Goal: Transaction & Acquisition: Purchase product/service

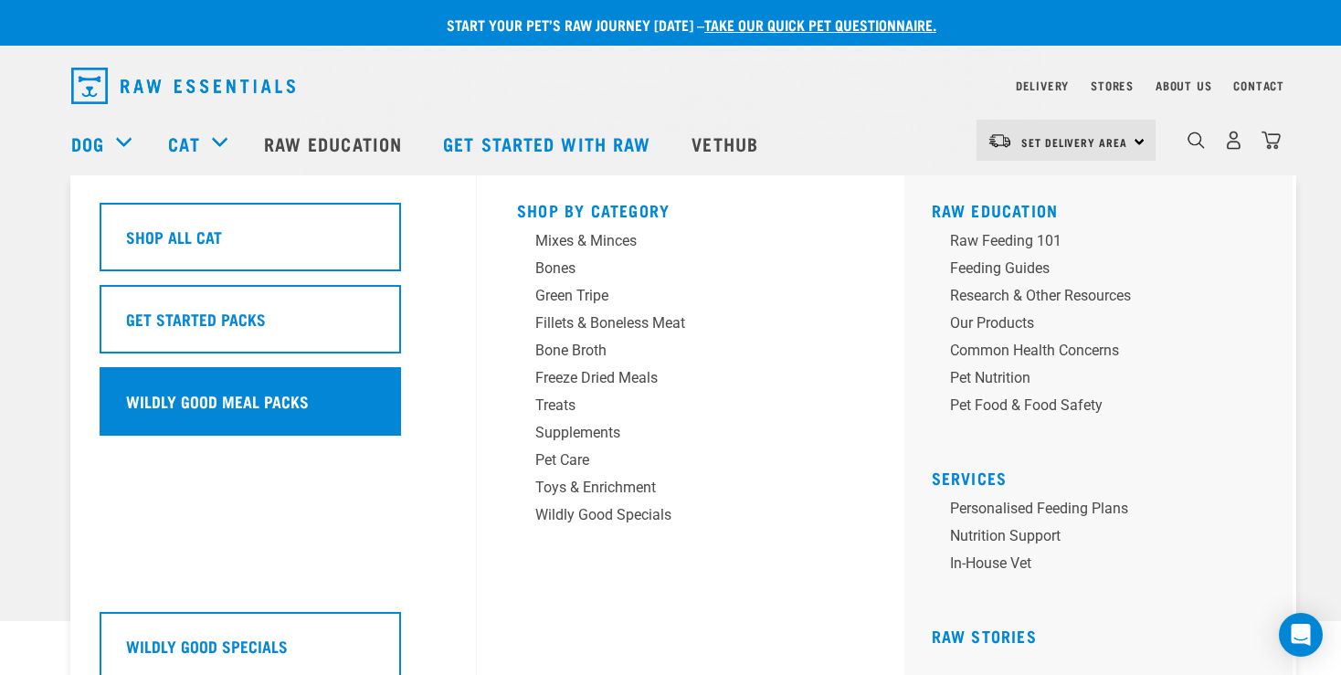
click at [229, 406] on h5 "Wildly Good Meal Packs" at bounding box center [217, 401] width 183 height 24
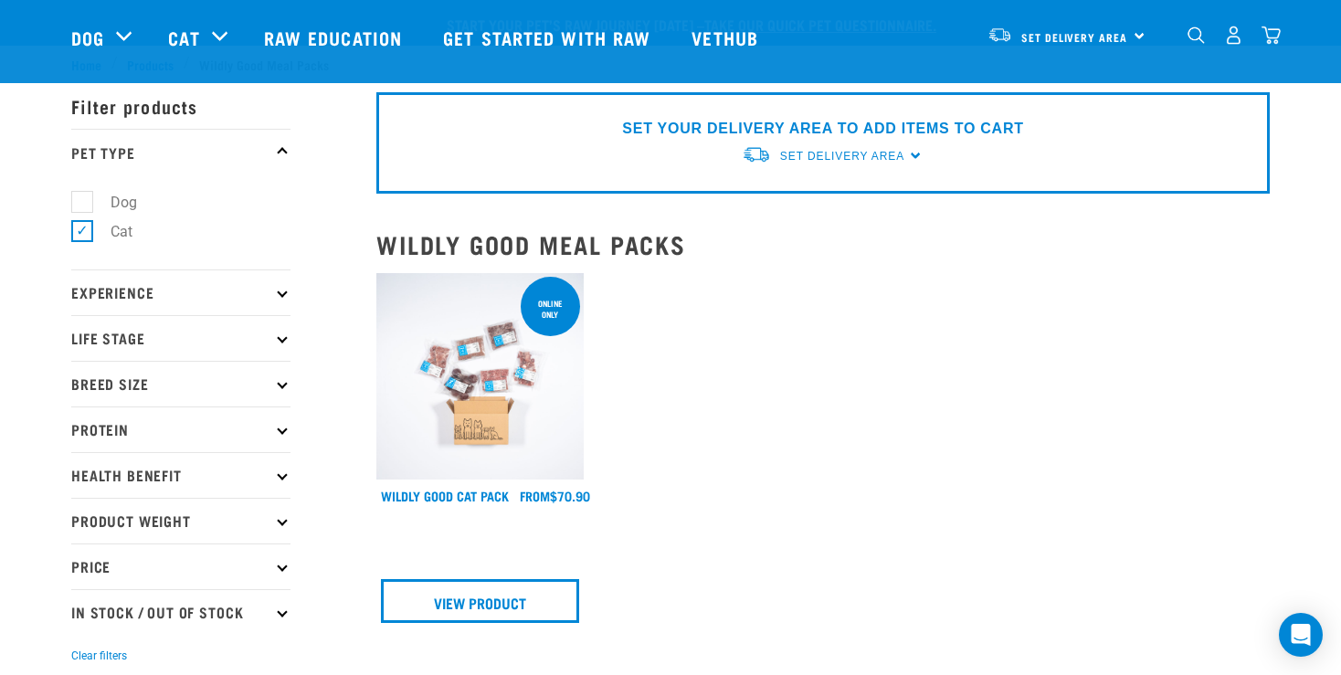
scroll to position [193, 0]
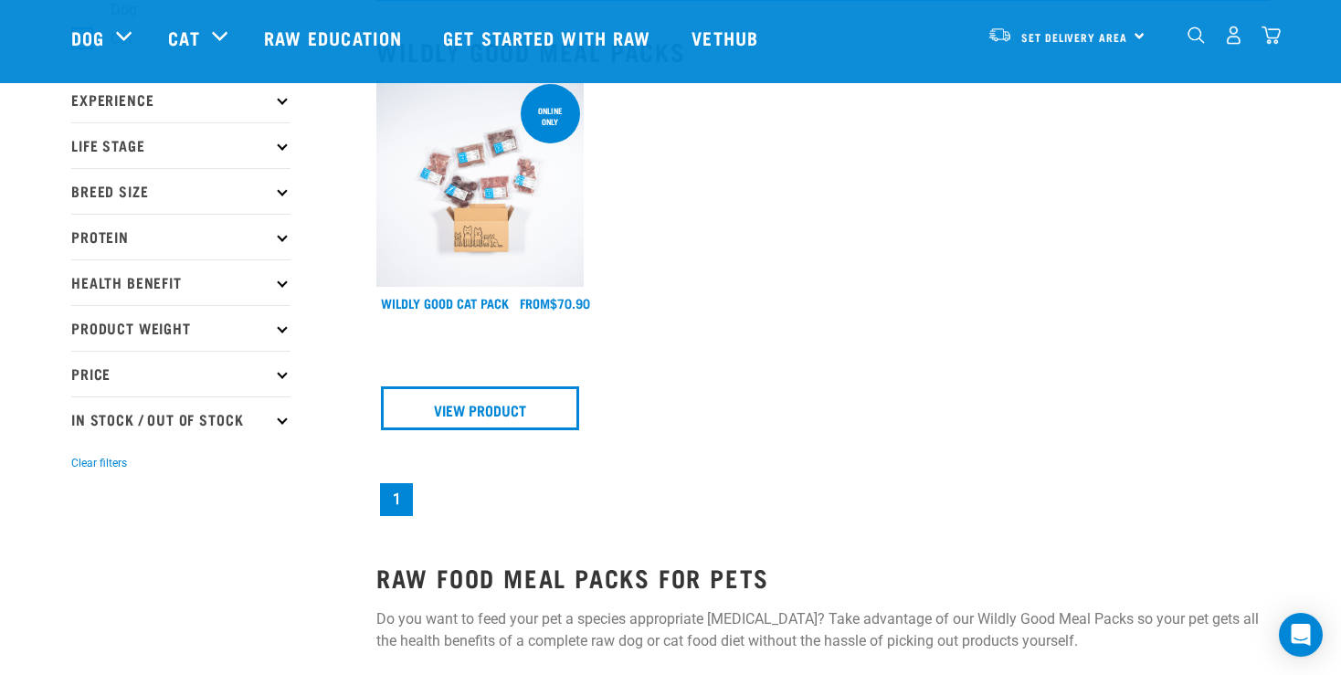
click at [406, 199] on img at bounding box center [479, 183] width 207 height 207
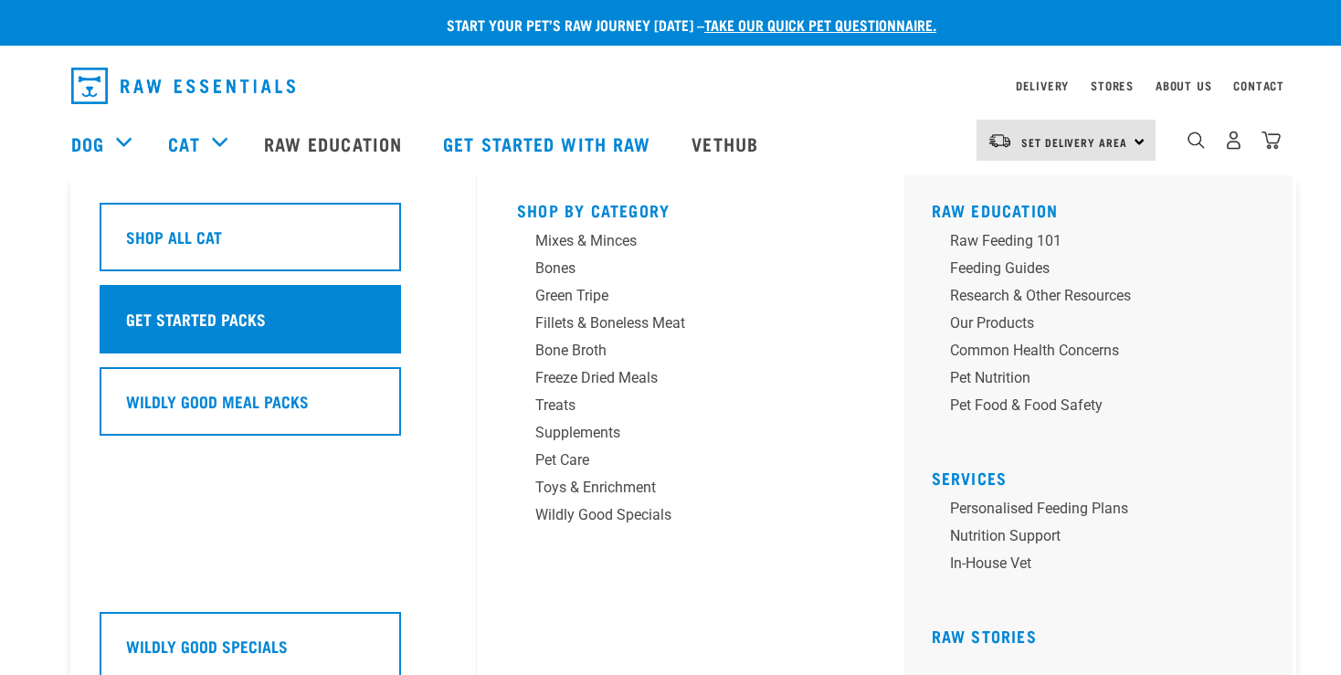
click at [166, 326] on h5 "Get Started Packs" at bounding box center [196, 319] width 140 height 24
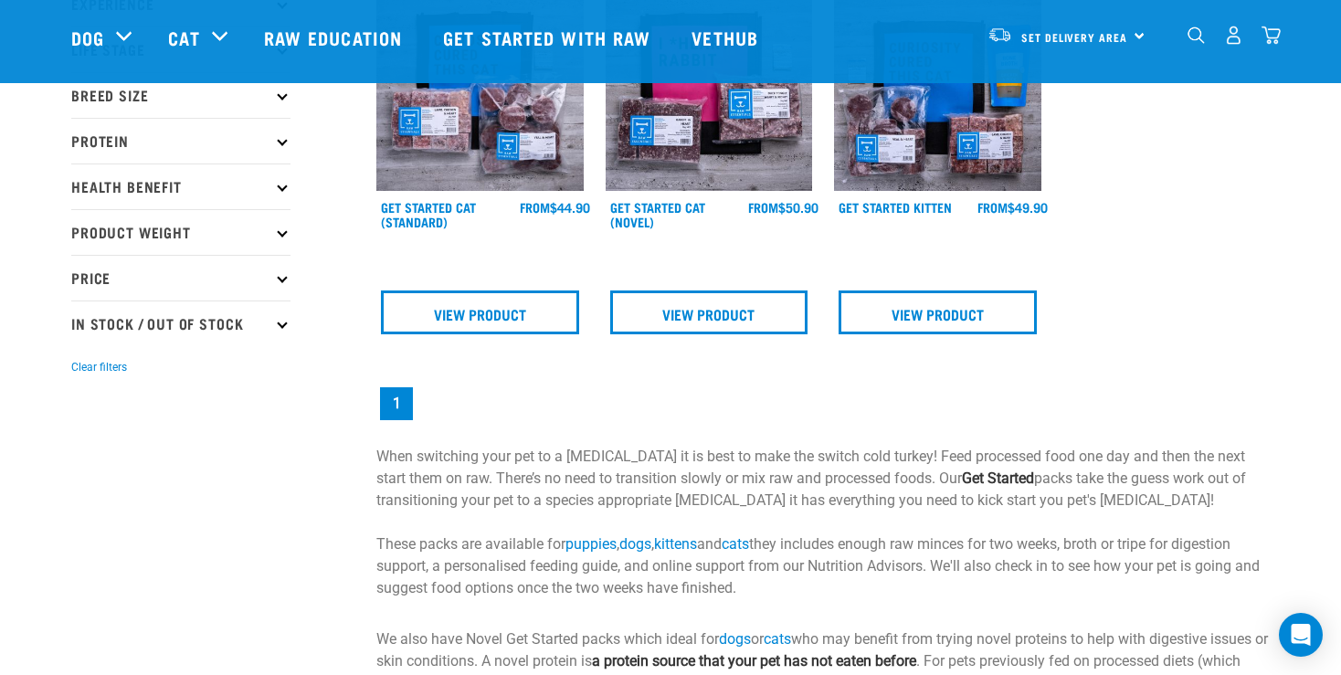
scroll to position [289, 0]
click at [484, 146] on img at bounding box center [479, 87] width 207 height 207
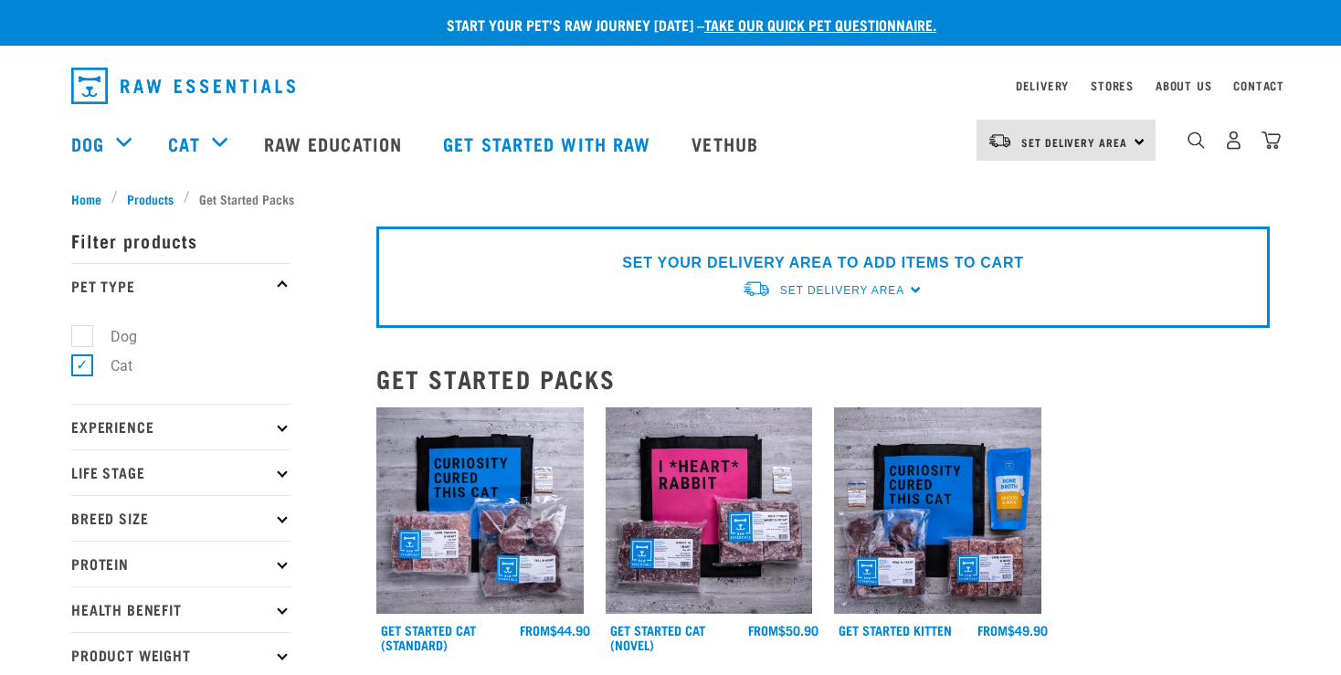
click at [82, 337] on label "Dog" at bounding box center [112, 336] width 63 height 23
click at [82, 337] on input "Dog" at bounding box center [77, 333] width 12 height 12
checkbox input "true"
click at [87, 371] on label "Cat" at bounding box center [110, 365] width 58 height 23
click at [83, 369] on input "Cat" at bounding box center [77, 363] width 12 height 12
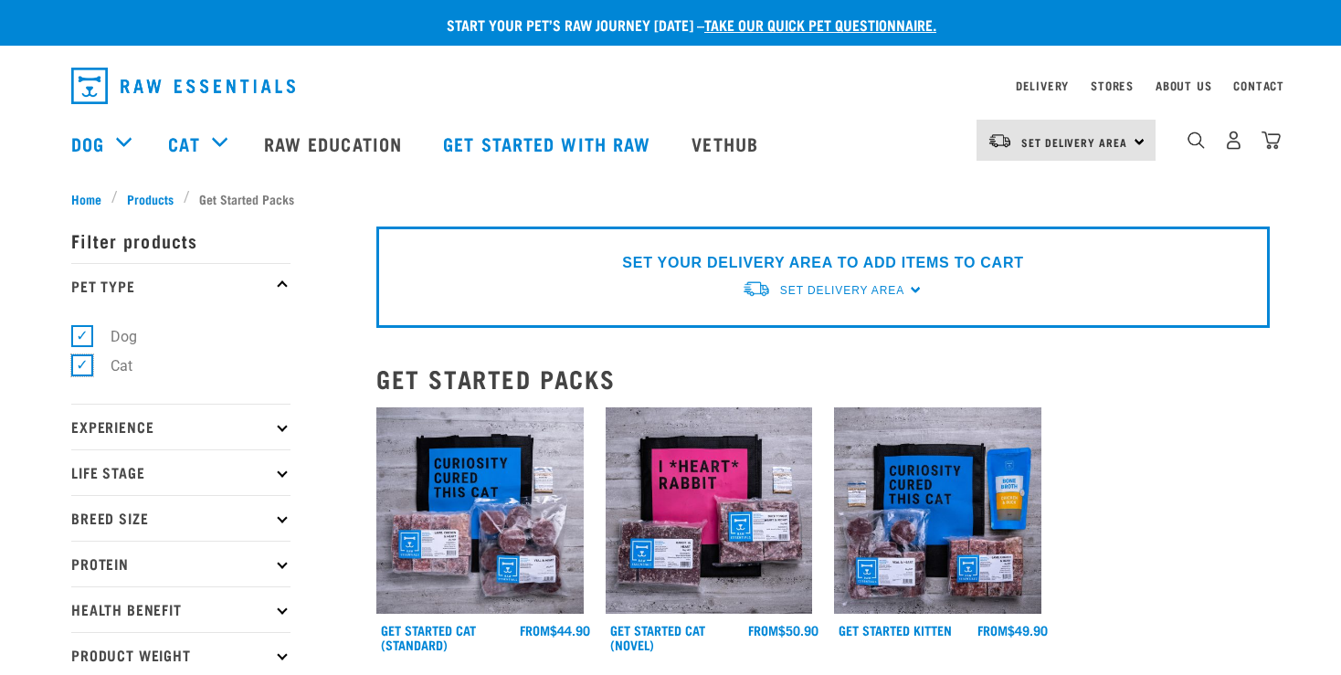
checkbox input "false"
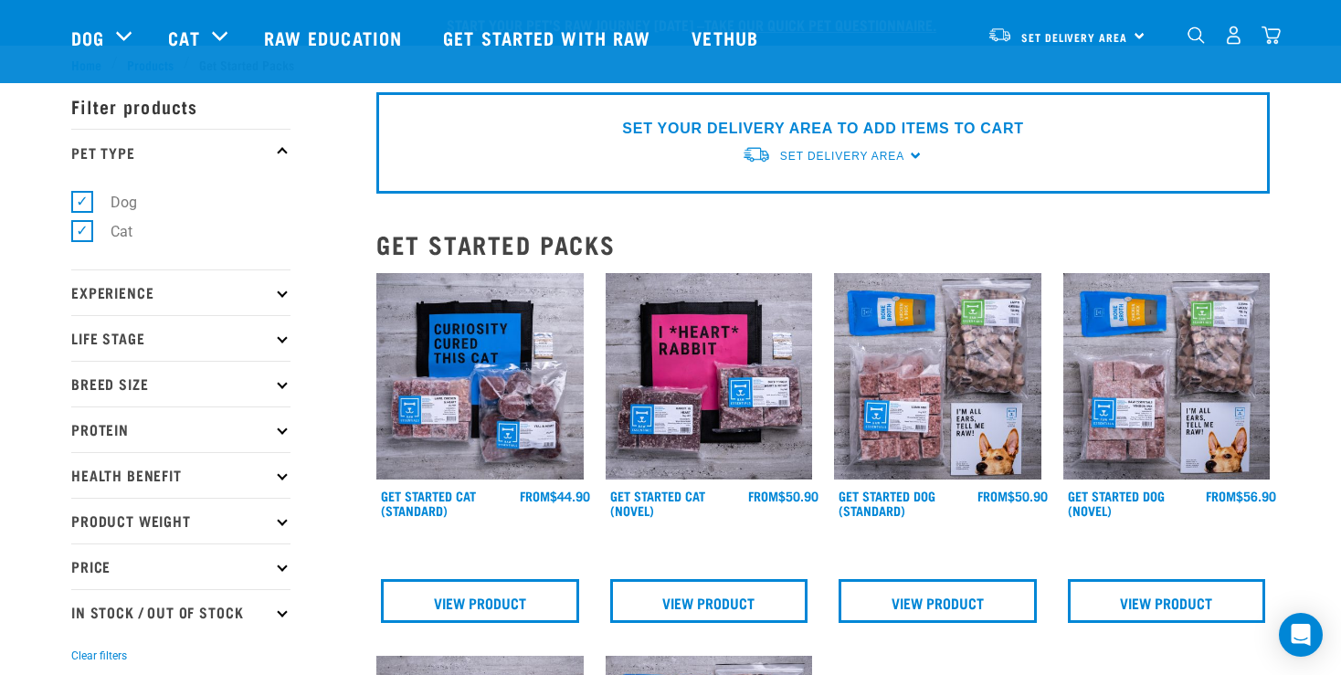
scroll to position [289, 0]
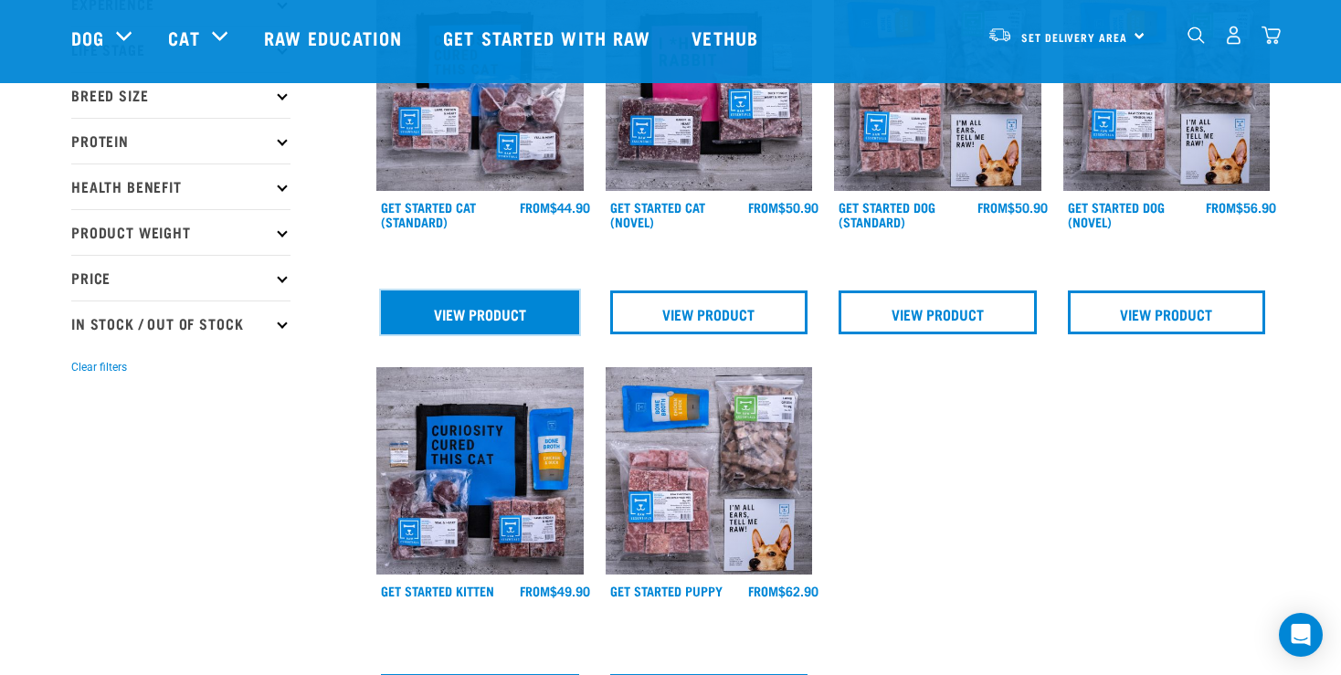
click at [524, 308] on link "View Product" at bounding box center [480, 312] width 198 height 44
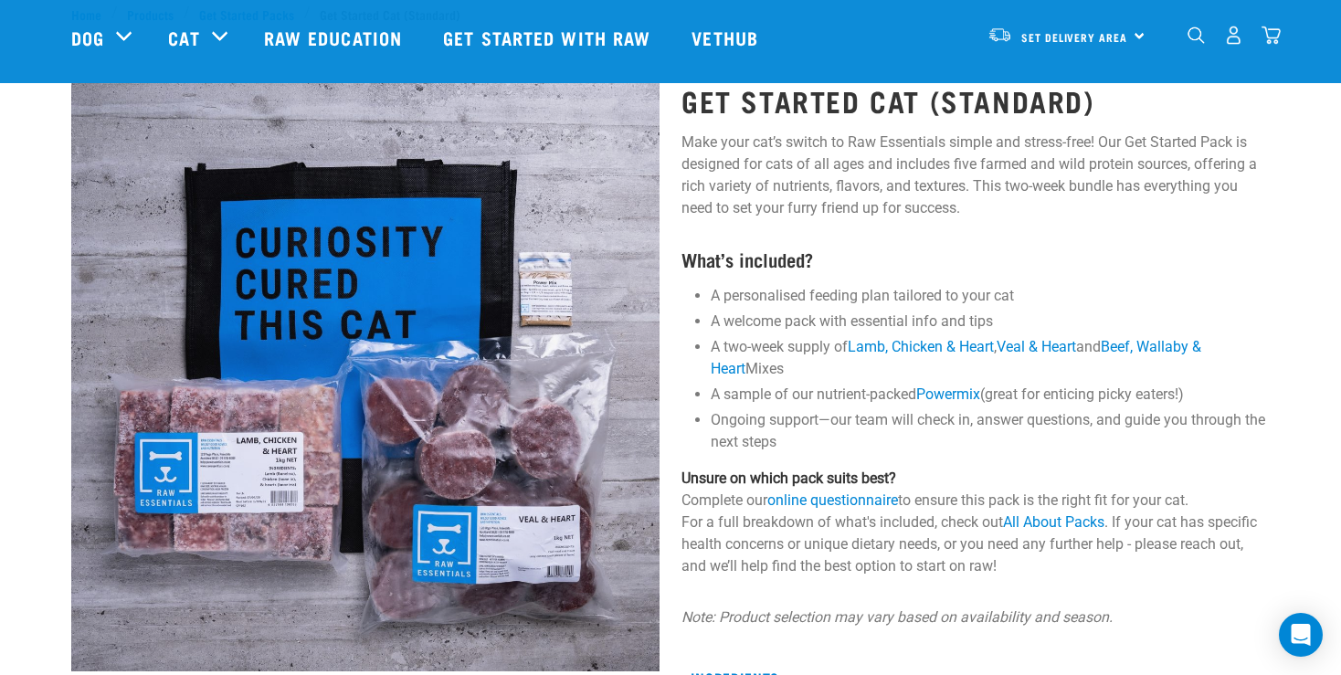
scroll to position [128, 0]
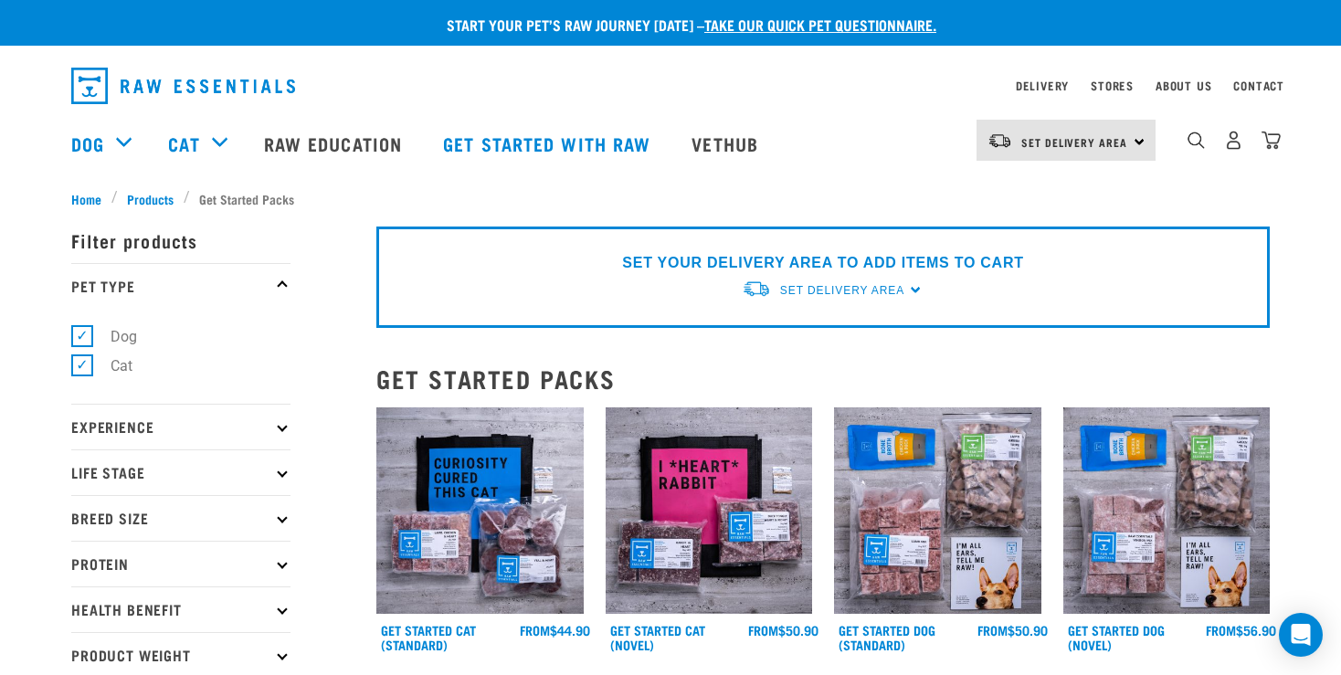
scroll to position [289, 0]
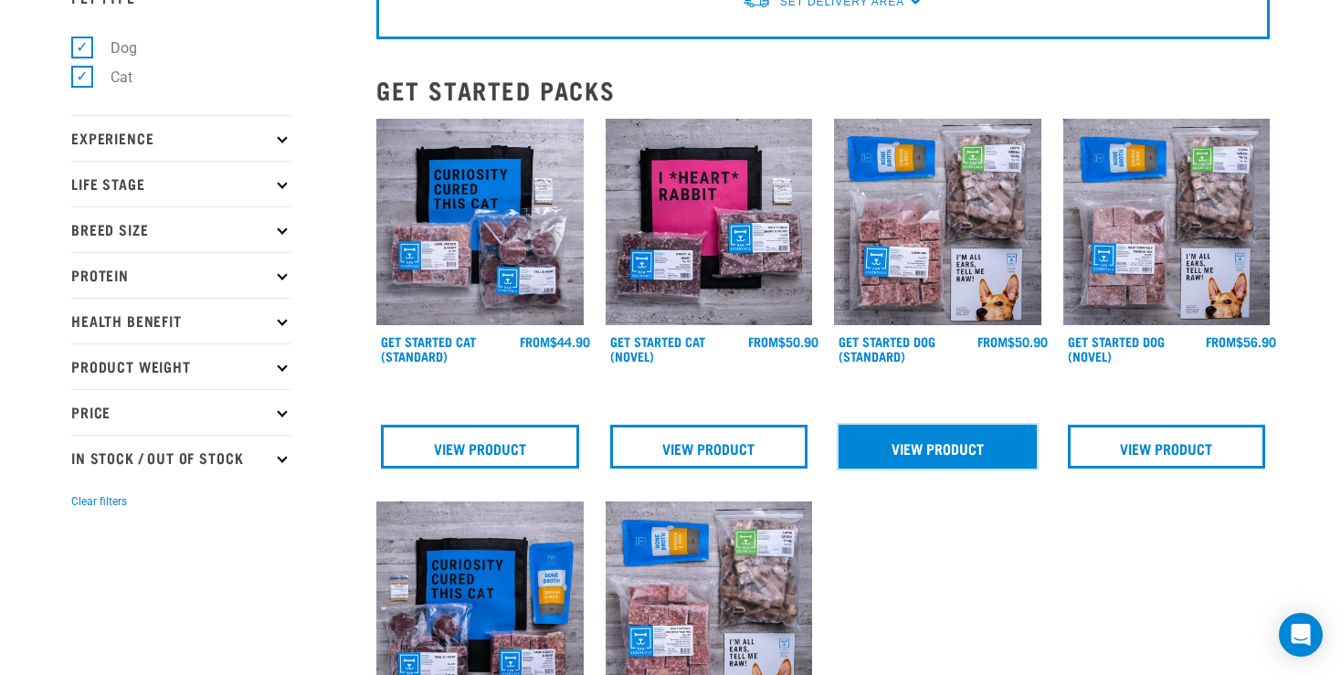
click at [925, 442] on link "View Product" at bounding box center [938, 447] width 198 height 44
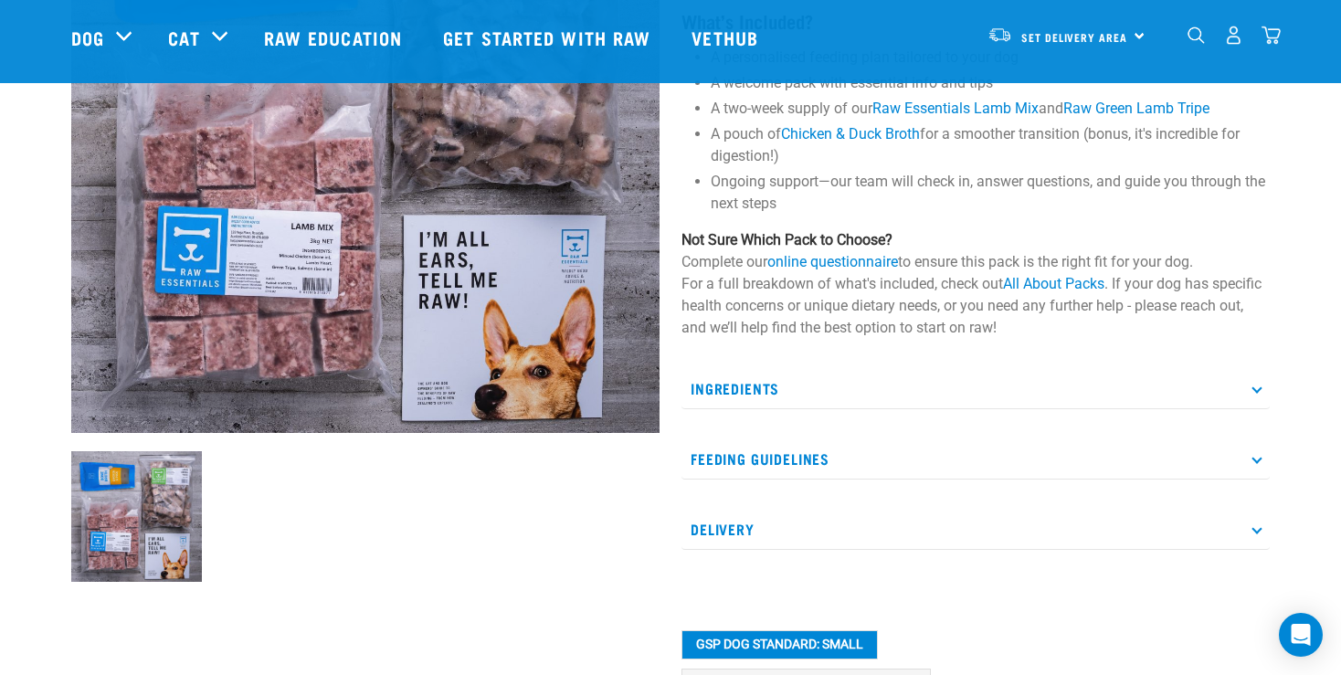
scroll to position [193, 0]
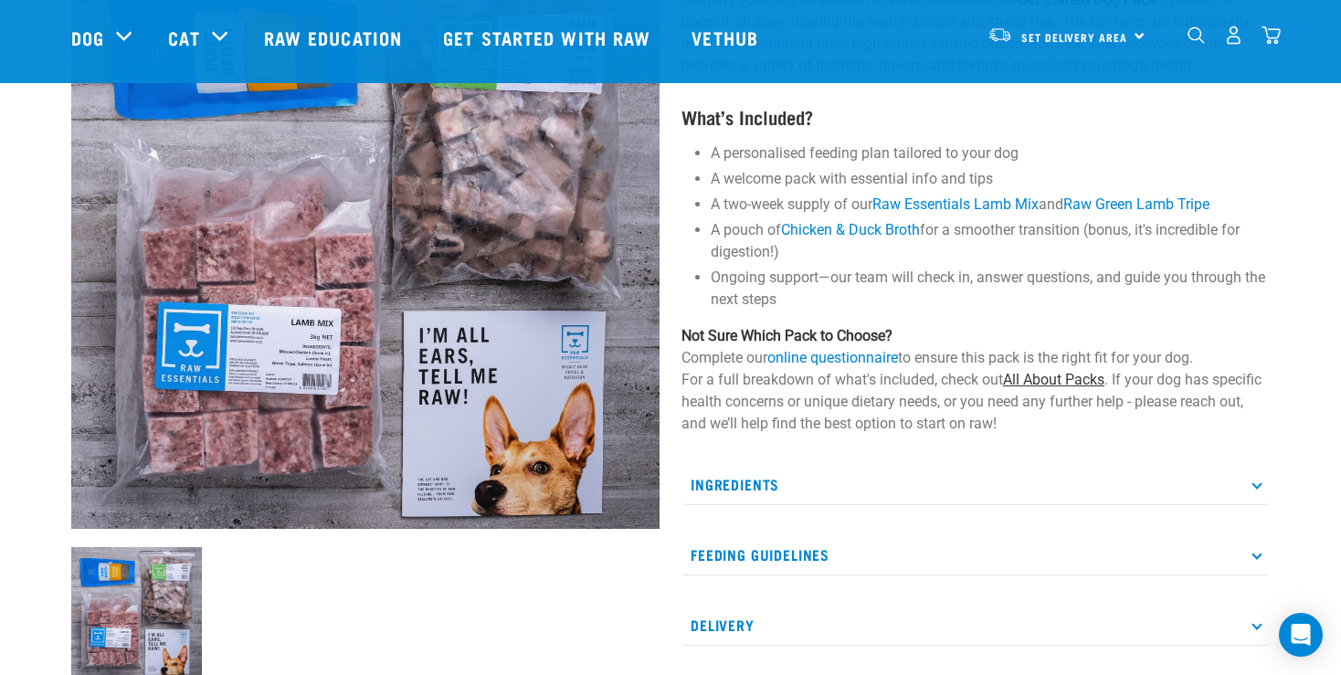
click at [1073, 379] on link "All About Packs" at bounding box center [1053, 379] width 101 height 17
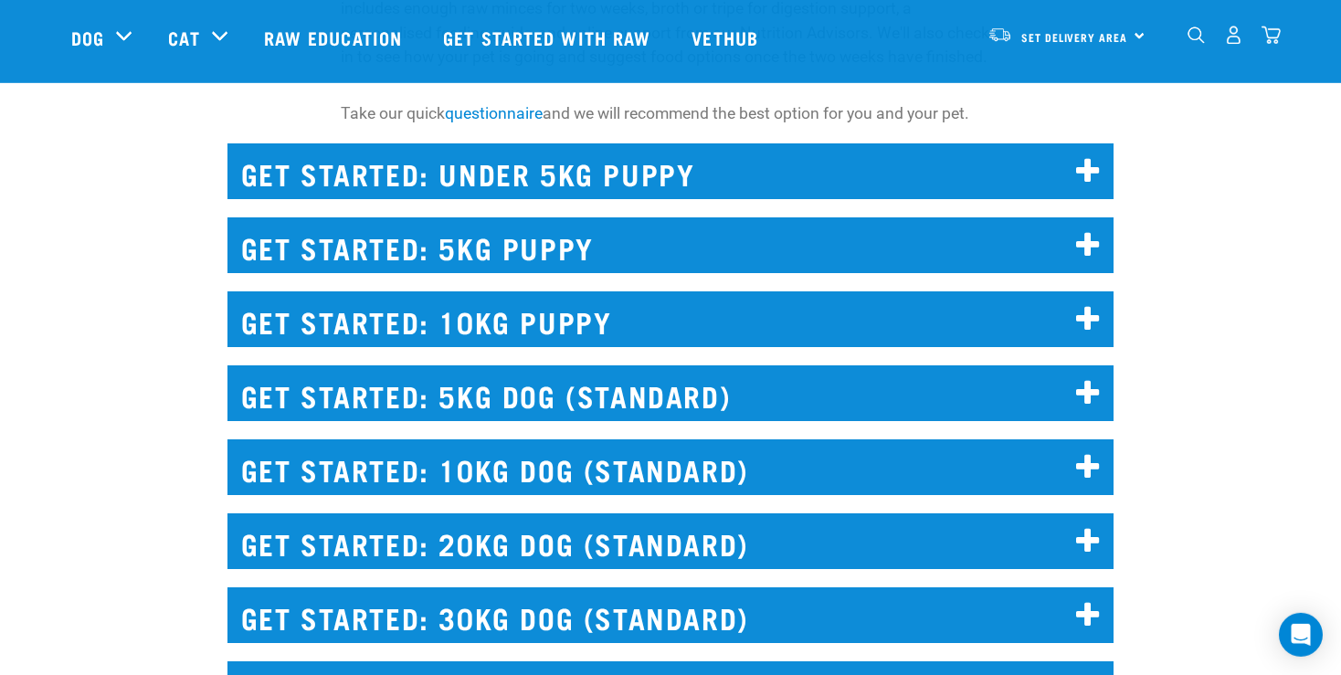
scroll to position [1929, 0]
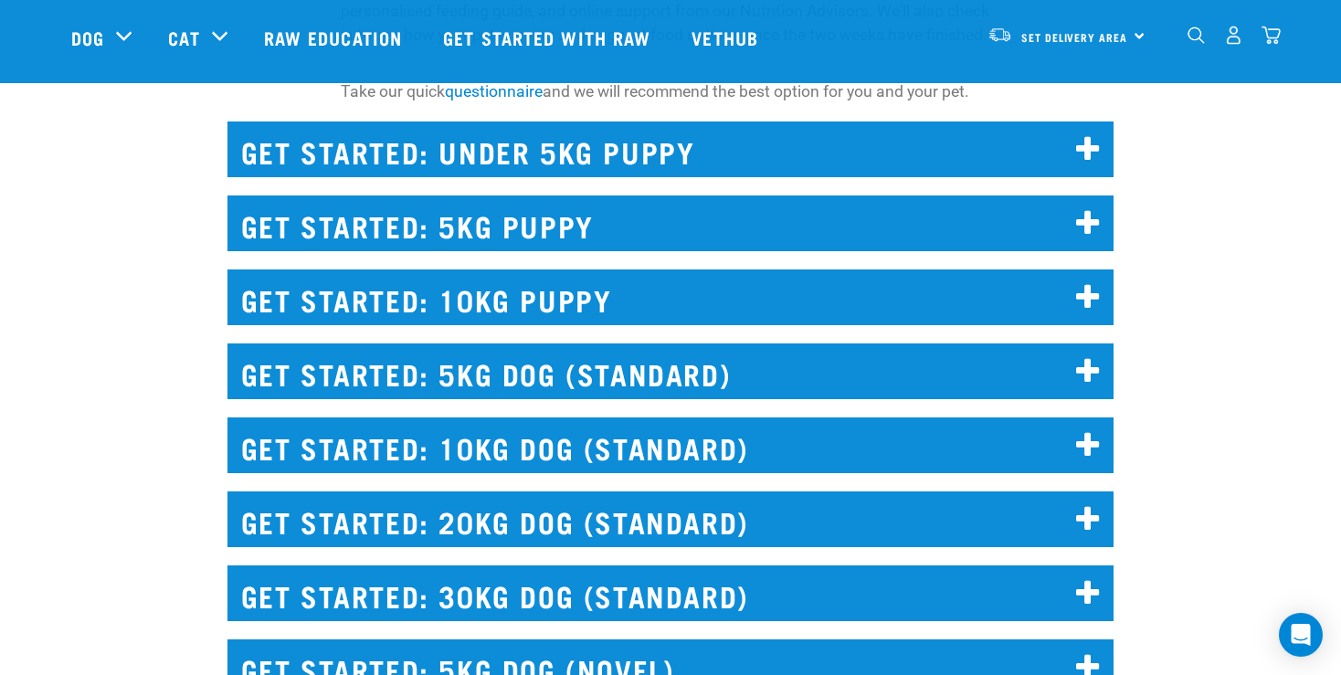
click at [1082, 149] on icon at bounding box center [1088, 149] width 25 height 29
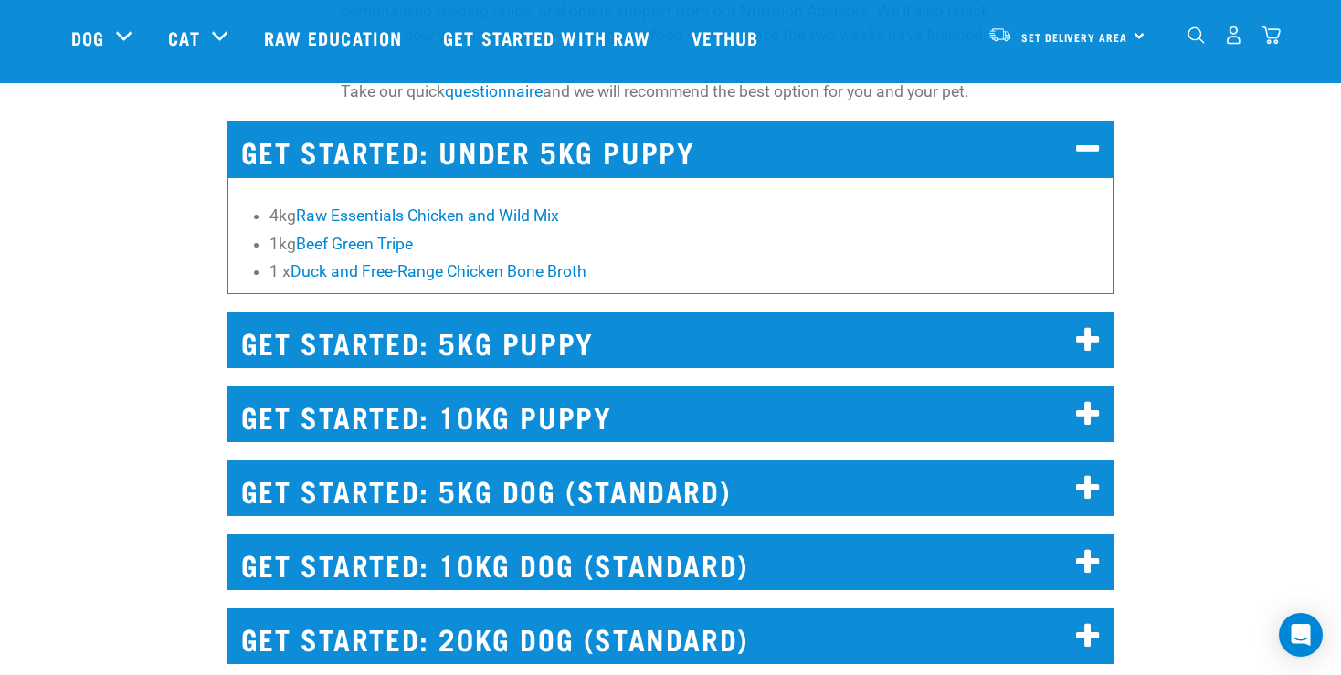
click at [1096, 144] on icon at bounding box center [1088, 149] width 25 height 29
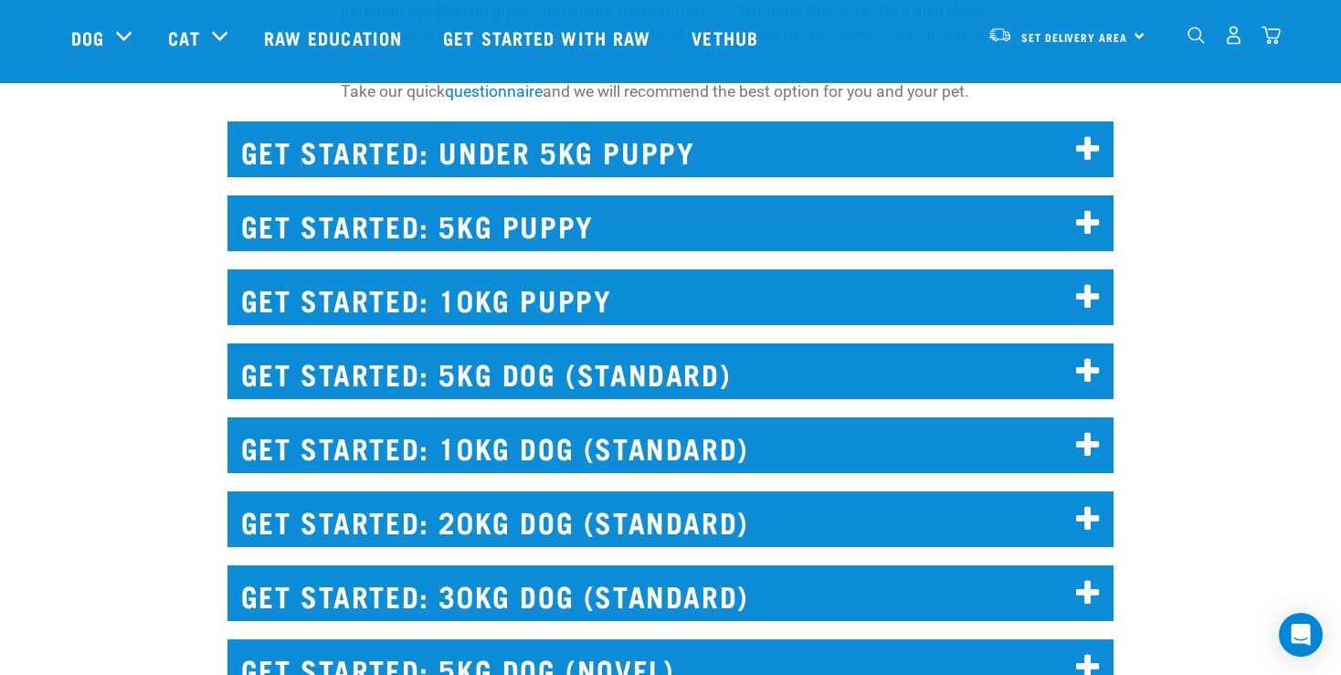
click at [1082, 227] on icon at bounding box center [1088, 223] width 25 height 29
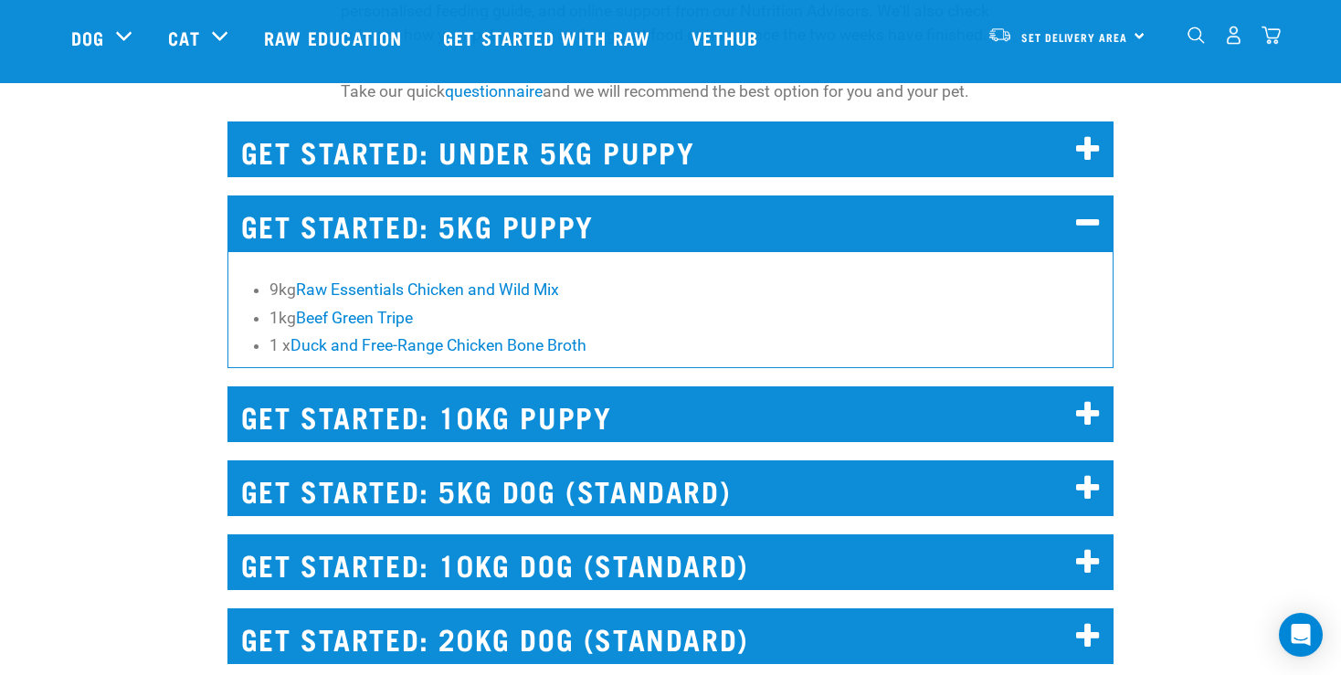
click at [1082, 227] on icon at bounding box center [1088, 223] width 25 height 29
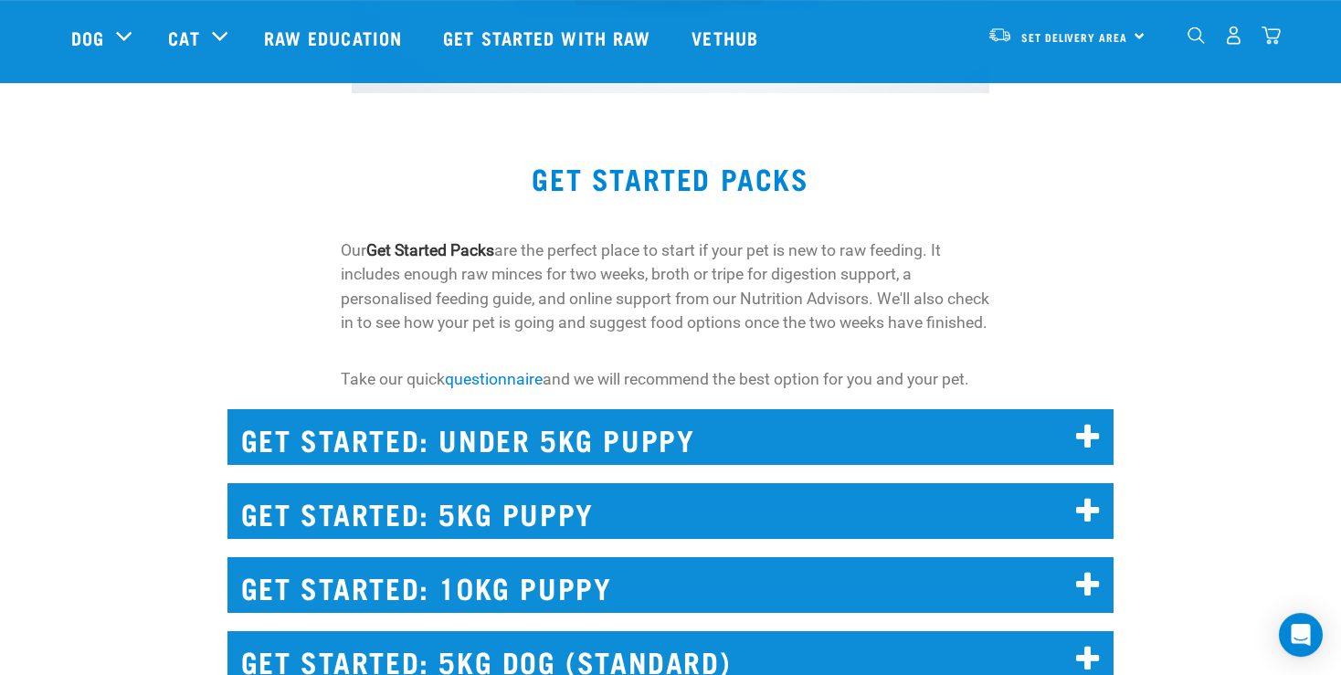
scroll to position [1640, 0]
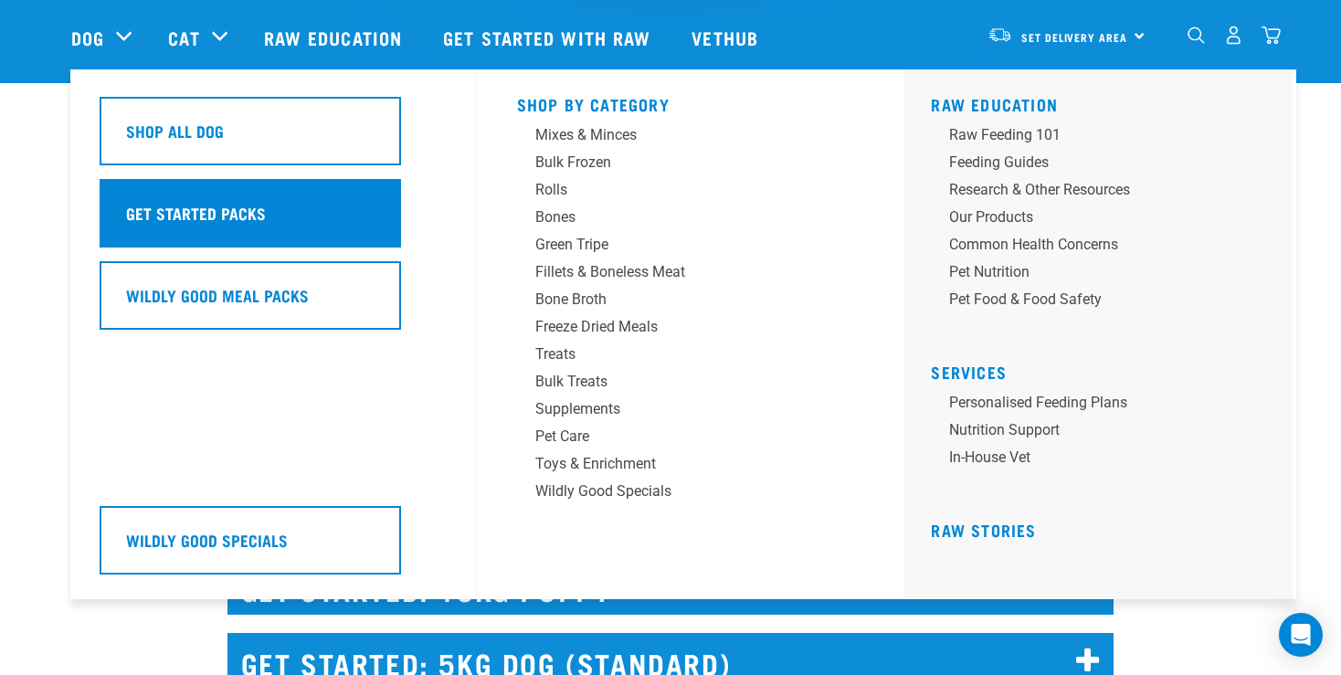
click at [201, 208] on h5 "Get Started Packs" at bounding box center [196, 213] width 140 height 24
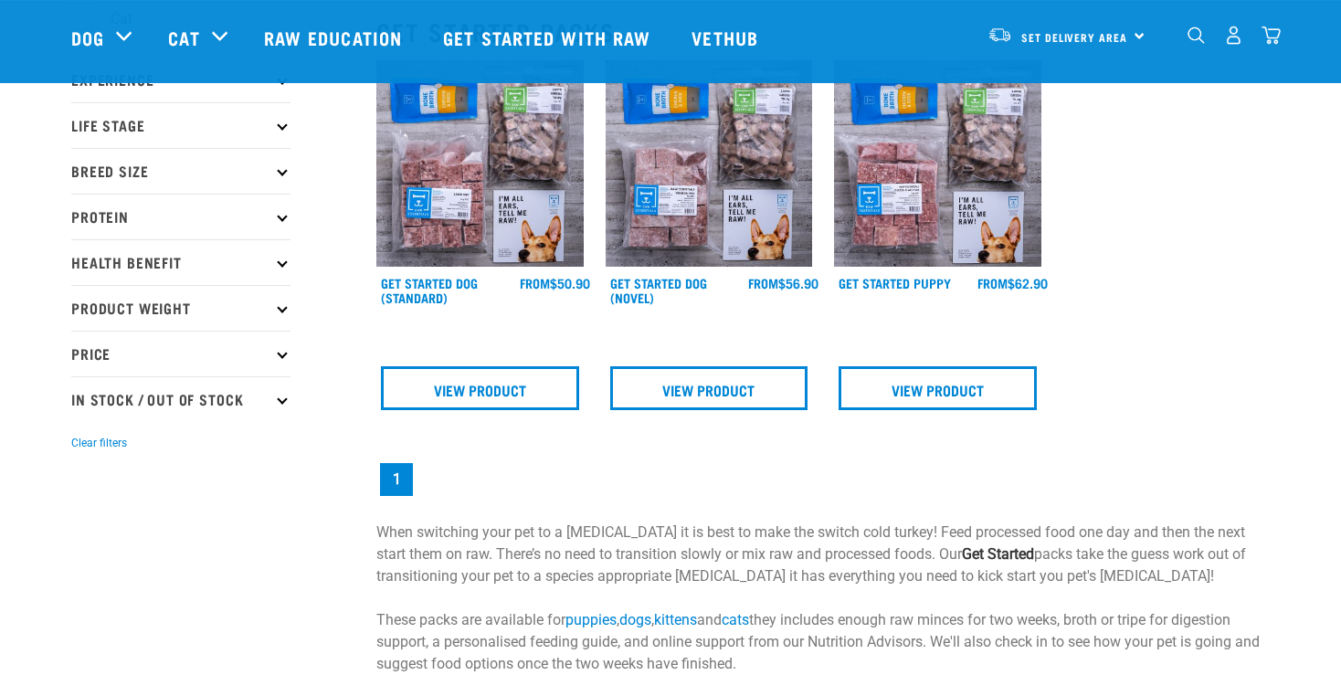
scroll to position [193, 0]
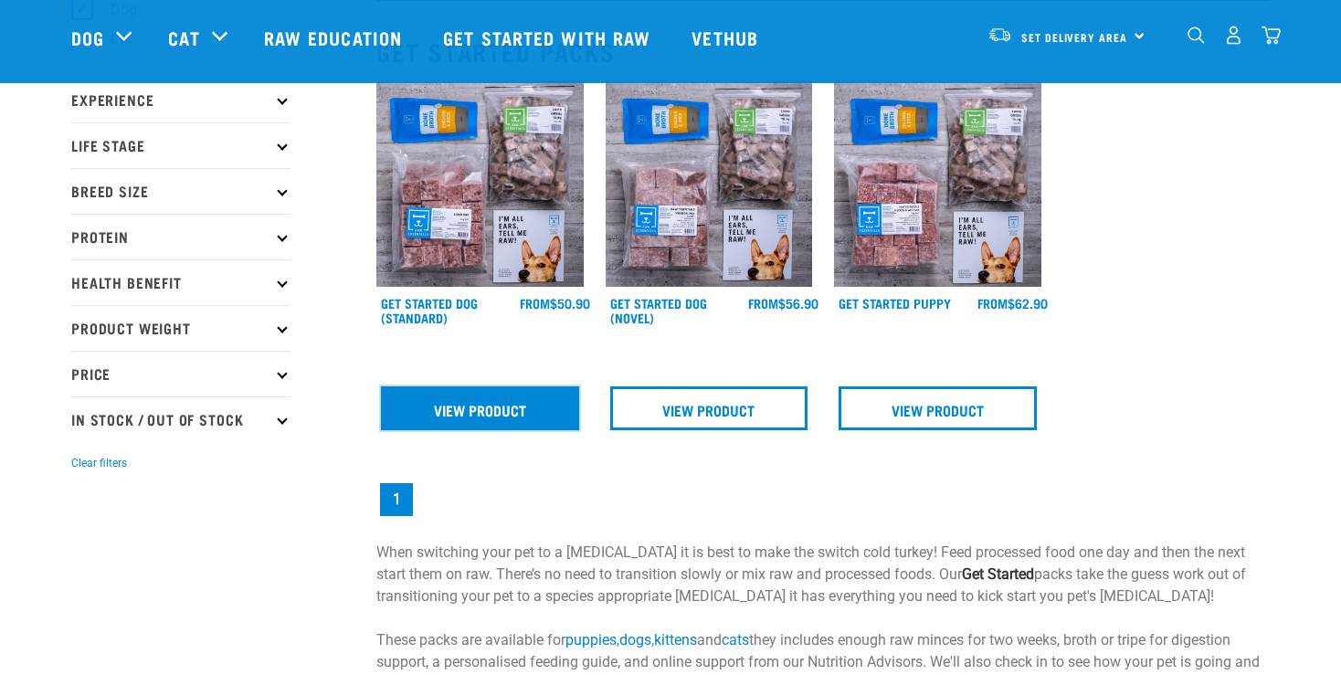
click at [542, 401] on link "View Product" at bounding box center [480, 408] width 198 height 44
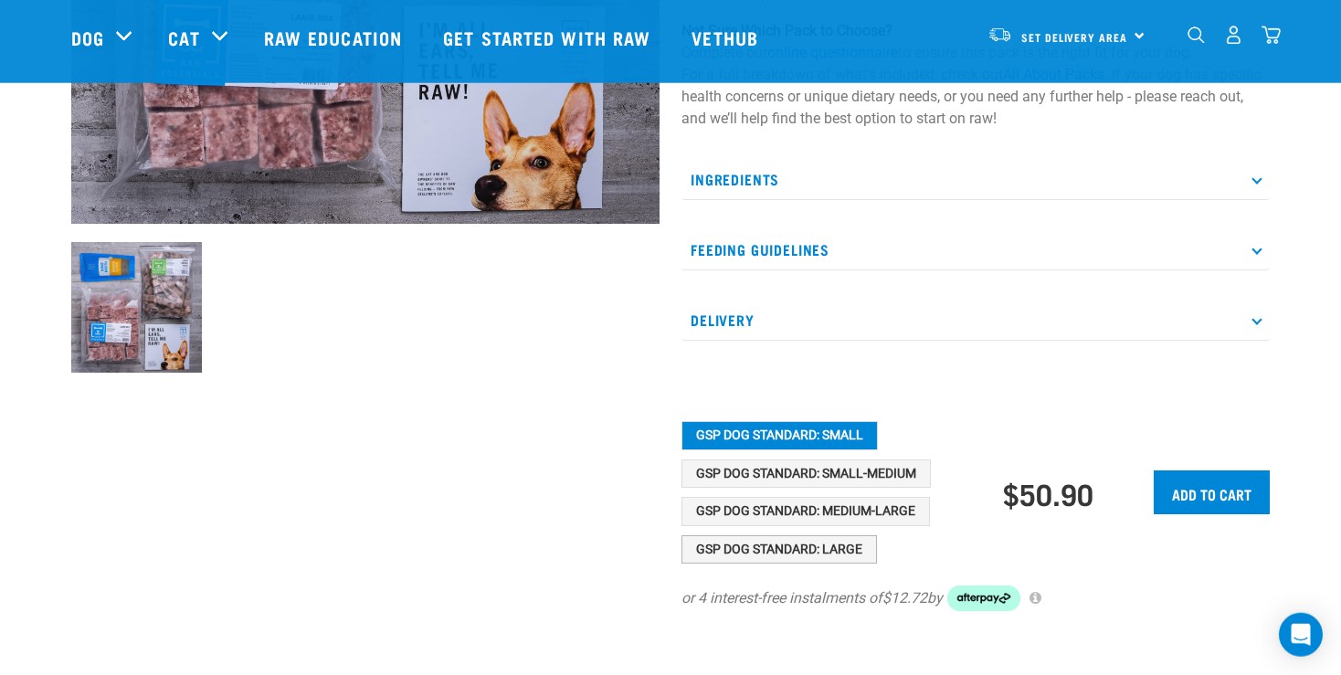
scroll to position [578, 0]
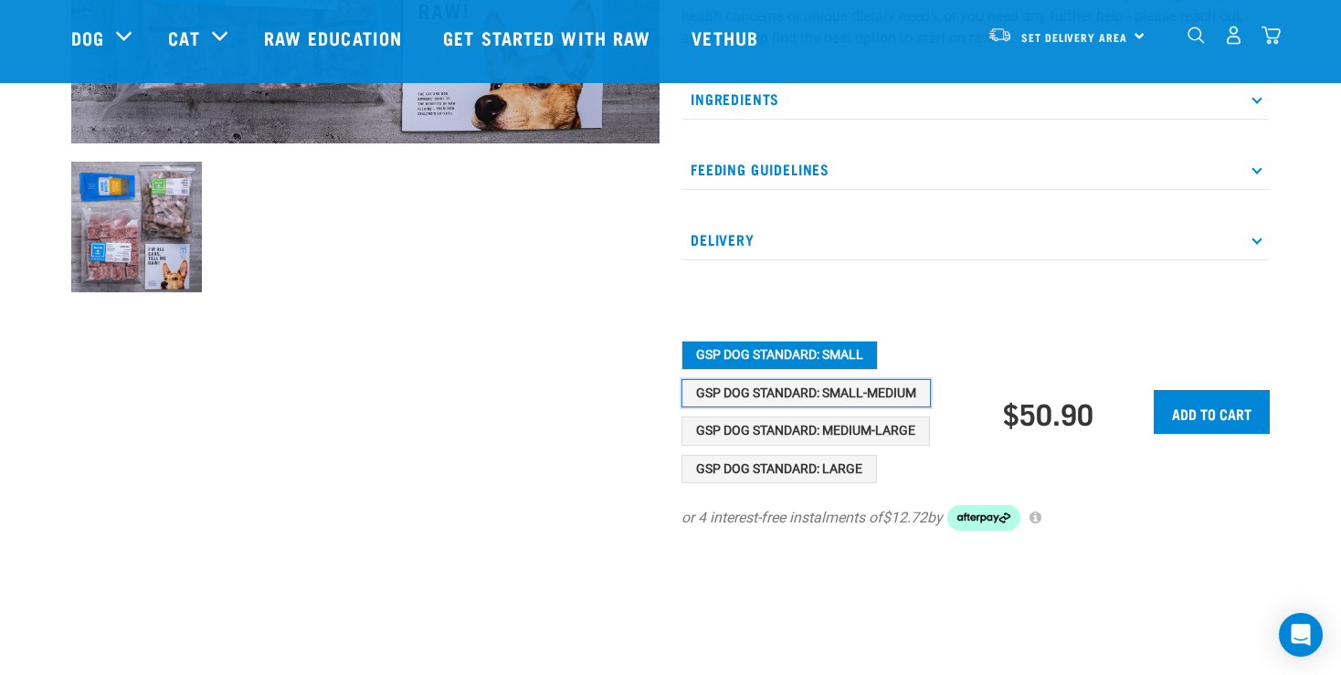
click at [782, 403] on button "GSP Dog Standard: Small-Medium" at bounding box center [805, 393] width 249 height 29
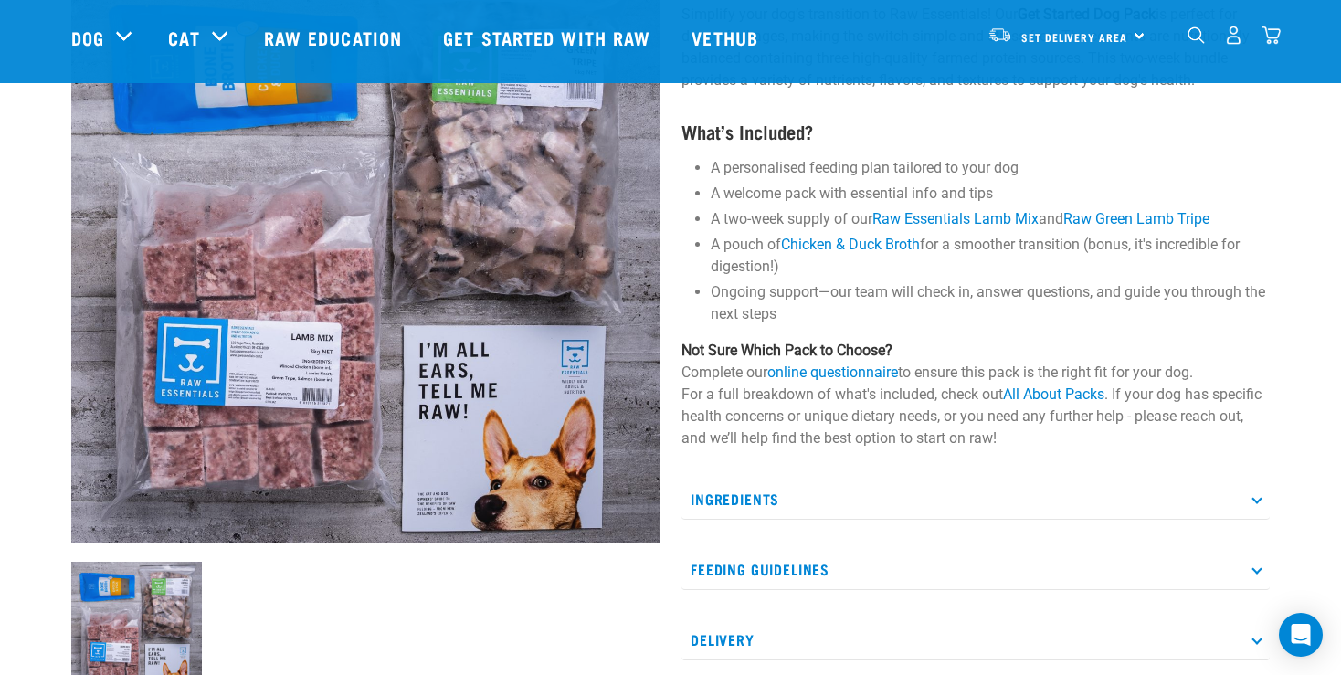
scroll to position [0, 0]
